Goal: Navigation & Orientation: Find specific page/section

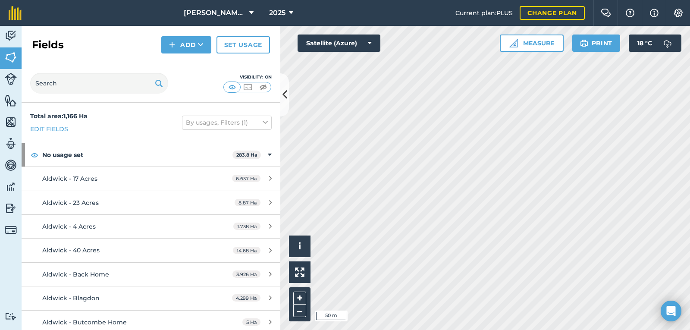
click at [462, 18] on div "[PERSON_NAME] Contracting 2025 Current plan : PLUS Change plan Farm Chat Help I…" at bounding box center [345, 165] width 690 height 330
click at [226, 139] on div "Activity Fields Livestock Features Maps Team Vehicles Data Reporting Billing Tu…" at bounding box center [345, 178] width 690 height 304
click at [266, 283] on div "Activity Fields Livestock Features Maps Team Vehicles Data Reporting Billing Tu…" at bounding box center [345, 178] width 690 height 304
